Goal: Task Accomplishment & Management: Complete application form

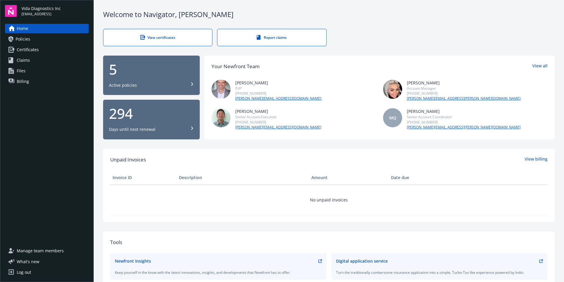
click at [148, 76] on div "5 Active policies" at bounding box center [151, 75] width 85 height 26
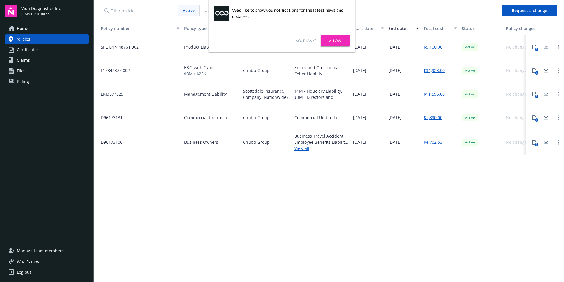
click at [339, 40] on link "Allow" at bounding box center [335, 40] width 29 height 11
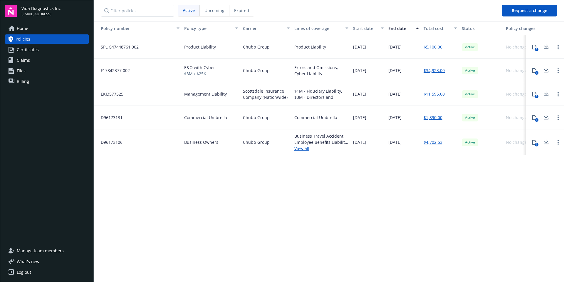
click at [407, 41] on div "[DATE]" at bounding box center [403, 46] width 35 height 23
click at [62, 48] on link "Certificates" at bounding box center [47, 49] width 84 height 9
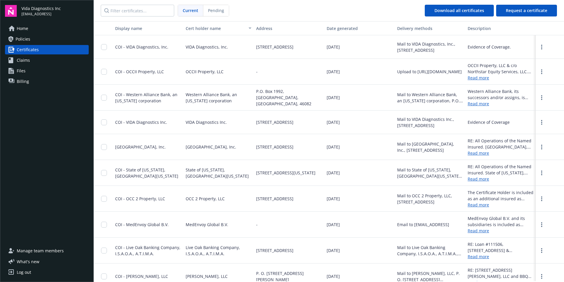
click at [540, 44] on div at bounding box center [549, 46] width 28 height 23
click at [541, 46] on icon "more" at bounding box center [541, 47] width 1 height 5
click at [520, 58] on link "Download" at bounding box center [525, 59] width 38 height 12
click at [524, 11] on span "Request a certificate" at bounding box center [525, 11] width 41 height 6
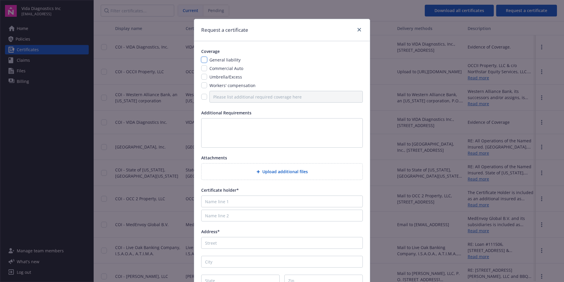
click at [201, 60] on input "checkbox" at bounding box center [204, 60] width 6 height 6
checkbox input "true"
click at [201, 73] on div "General liability Commercial Auto Umbrella/Excess Workers' compensation" at bounding box center [281, 80] width 161 height 46
click at [201, 69] on input "checkbox" at bounding box center [204, 68] width 6 height 6
checkbox input "true"
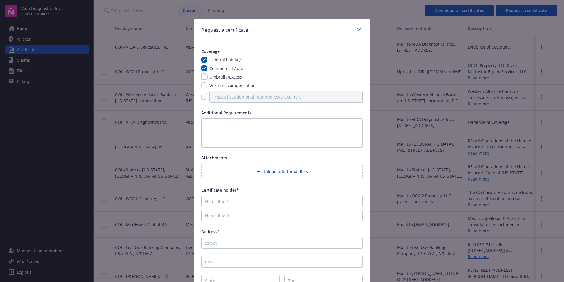
click at [202, 75] on input "checkbox" at bounding box center [204, 77] width 6 height 6
checkbox input "true"
click at [203, 89] on div "General liability Commercial Auto Umbrella/Excess Workers' compensation" at bounding box center [281, 80] width 161 height 46
click at [202, 87] on input "checkbox" at bounding box center [204, 85] width 6 height 6
checkbox input "true"
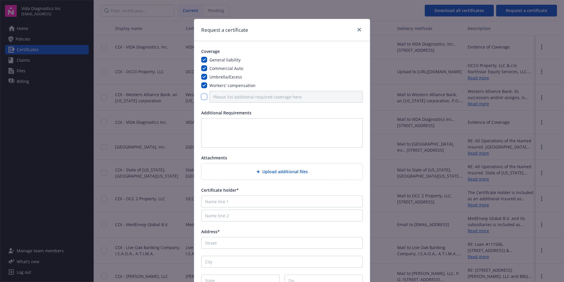
click at [201, 97] on input "checkbox" at bounding box center [204, 97] width 6 height 6
checkbox input "true"
click at [231, 98] on input "Please list additional required coverage here" at bounding box center [285, 97] width 153 height 12
type input "Cyber Liability"
click at [243, 241] on input "Address*" at bounding box center [281, 243] width 161 height 12
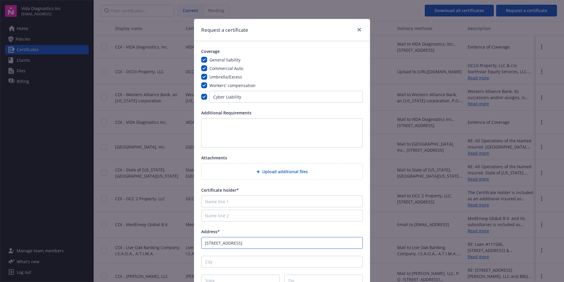
type input "2500 Crosspark Road"
type input "Coralville"
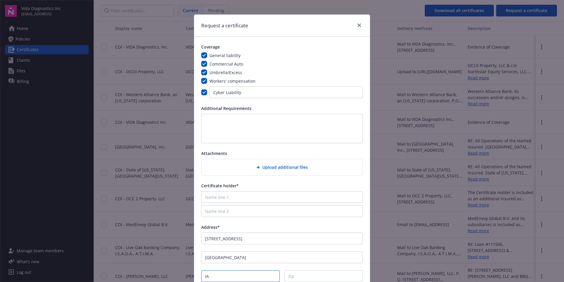
type input "IA"
click at [250, 239] on input "2500 Crosspark Road" at bounding box center [281, 238] width 161 height 12
type input "2500 Crosspark Road, W250"
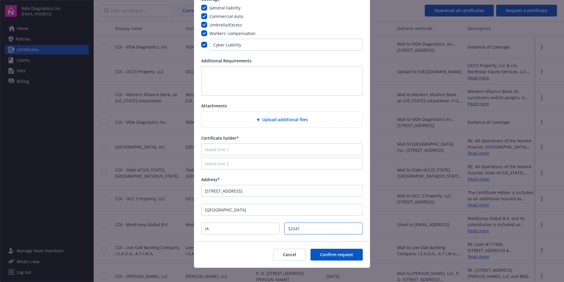
scroll to position [57, 0]
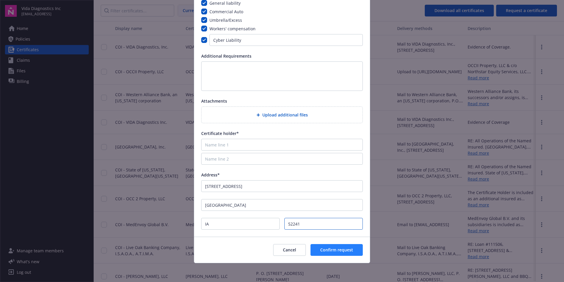
type input "52241"
click at [328, 248] on span "Confirm request" at bounding box center [336, 250] width 33 height 6
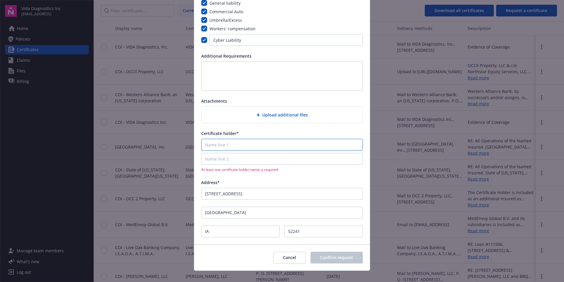
click at [226, 142] on input "Name line 1" at bounding box center [281, 145] width 161 height 12
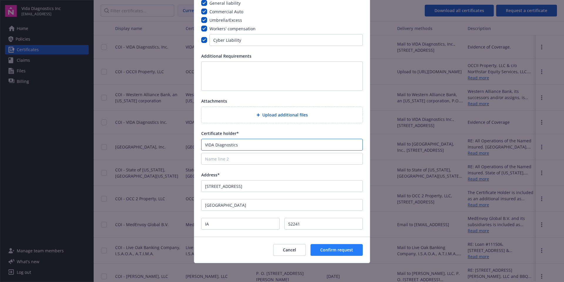
type input "VIDA Diagnostics"
click at [336, 252] on span "Confirm request" at bounding box center [336, 250] width 33 height 6
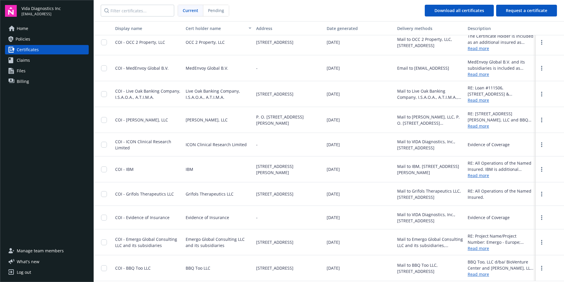
scroll to position [149, 0]
